Goal: Navigation & Orientation: Find specific page/section

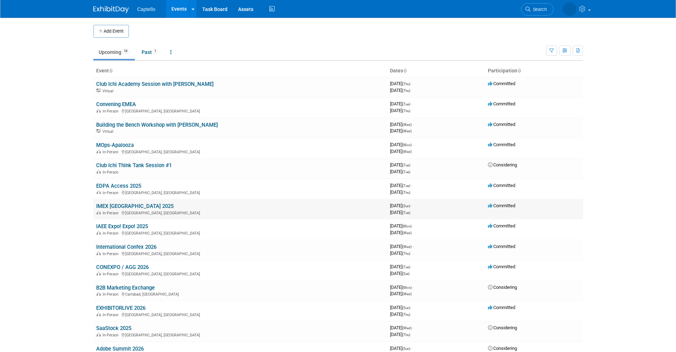
click at [137, 209] on link "IMEX [GEOGRAPHIC_DATA] 2025" at bounding box center [134, 206] width 77 height 6
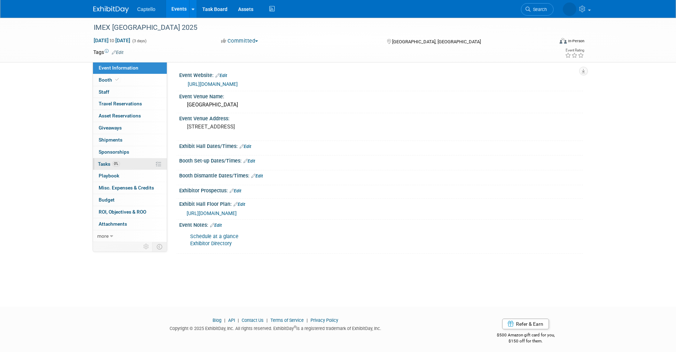
click at [131, 160] on link "0% Tasks 0%" at bounding box center [130, 164] width 74 height 12
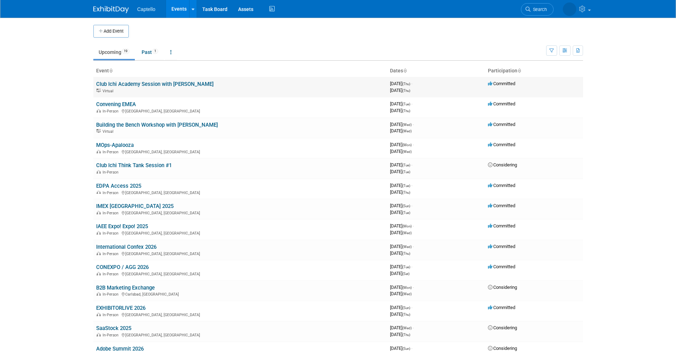
click at [147, 83] on link "Club Ichi Academy Session with [PERSON_NAME]" at bounding box center [154, 84] width 117 height 6
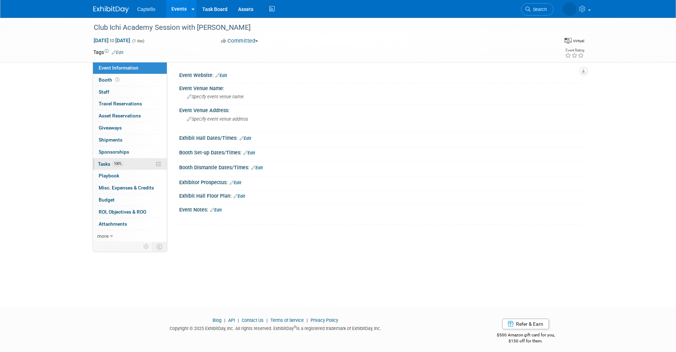
click at [127, 164] on link "100% Tasks 100%" at bounding box center [130, 164] width 74 height 12
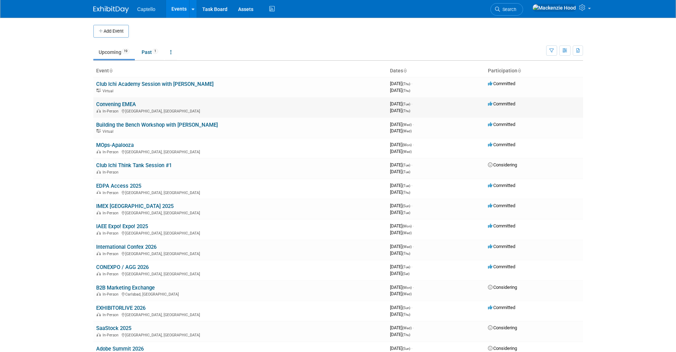
click at [103, 103] on link "Convening EMEA" at bounding box center [116, 104] width 40 height 6
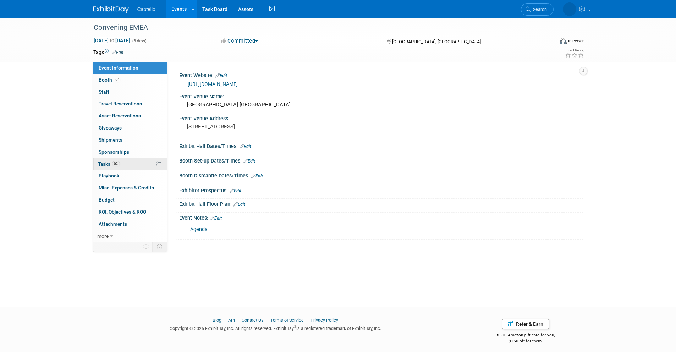
click at [116, 163] on span "0%" at bounding box center [116, 163] width 8 height 5
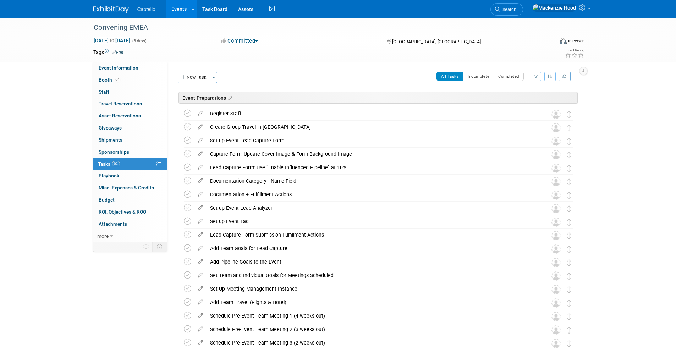
click at [108, 6] on img at bounding box center [110, 9] width 35 height 7
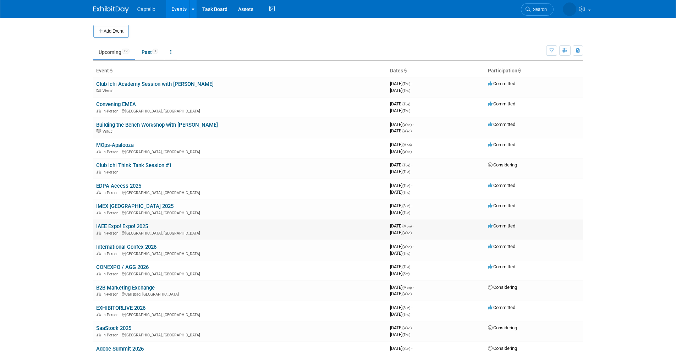
click at [132, 226] on link "IAEE Expo! Expo! 2025" at bounding box center [122, 226] width 52 height 6
click at [105, 228] on link "IAEE Expo! Expo! 2025" at bounding box center [122, 226] width 52 height 6
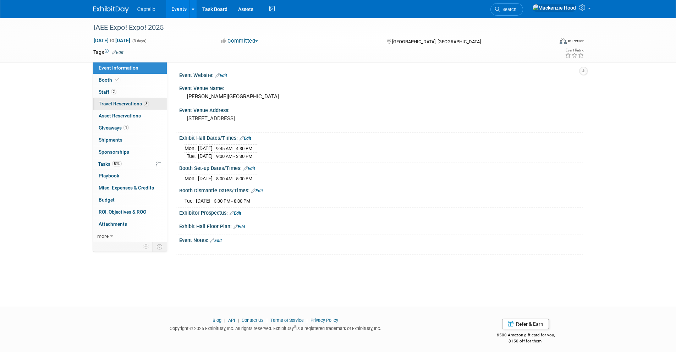
click at [159, 105] on link "8 Travel Reservations 8" at bounding box center [130, 104] width 74 height 12
